Goal: Obtain resource: Download file/media

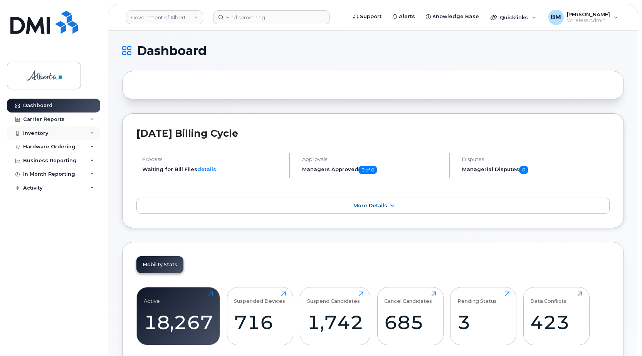
click at [29, 133] on div "Inventory" at bounding box center [35, 133] width 25 height 6
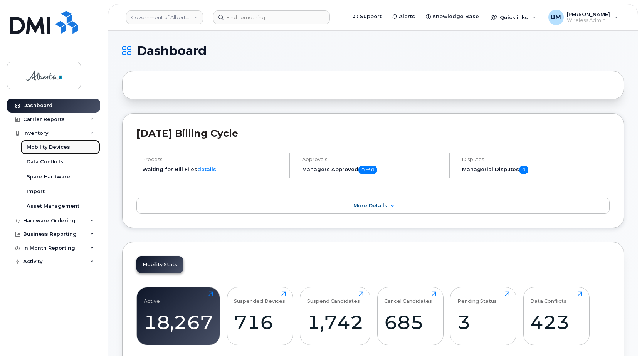
click at [39, 146] on div "Mobility Devices" at bounding box center [49, 147] width 44 height 7
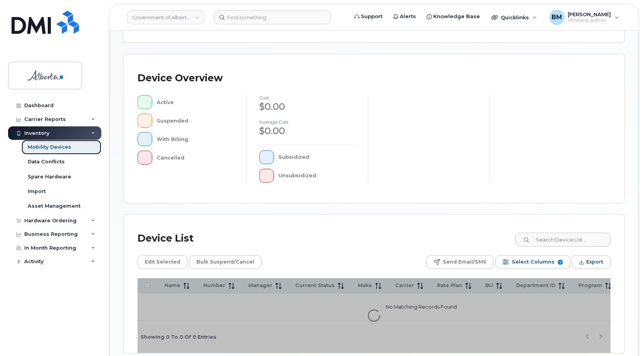
scroll to position [154, 0]
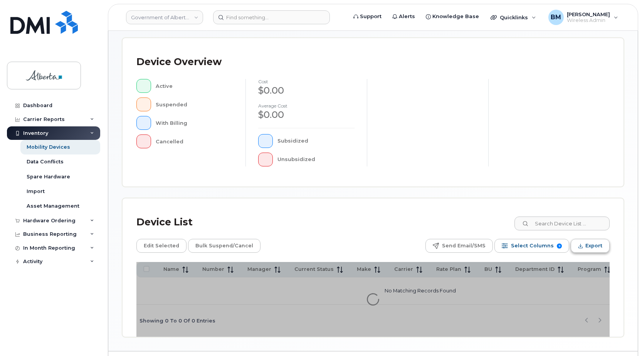
click at [342, 242] on span "Export" at bounding box center [594, 246] width 17 height 12
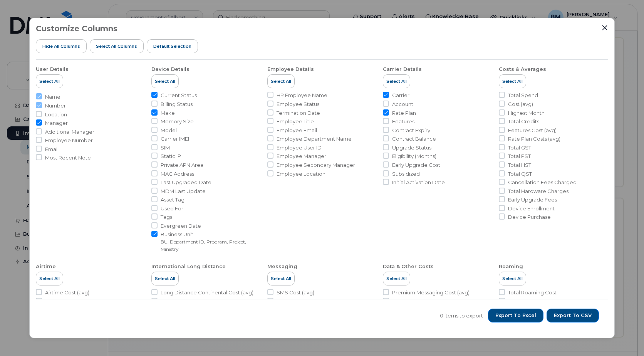
click at [342, 106] on span "Account" at bounding box center [402, 104] width 21 height 7
click at [342, 106] on input "Account" at bounding box center [386, 104] width 6 height 6
checkbox input "true"
click at [35, 121] on div "Customize Columns Hide All Columns Select all Columns Default Selection User De…" at bounding box center [322, 178] width 586 height 321
click at [38, 123] on input "Manager" at bounding box center [39, 122] width 6 height 6
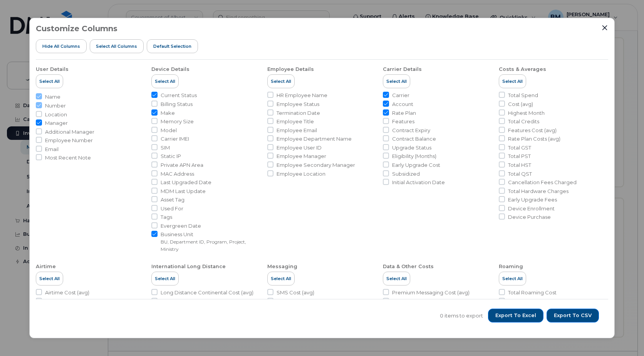
checkbox input "false"
click at [342, 316] on span "Export to Excel" at bounding box center [516, 315] width 41 height 7
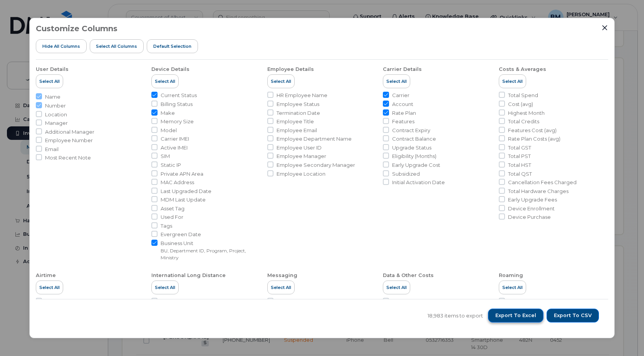
scroll to position [174, 0]
